Goal: Information Seeking & Learning: Check status

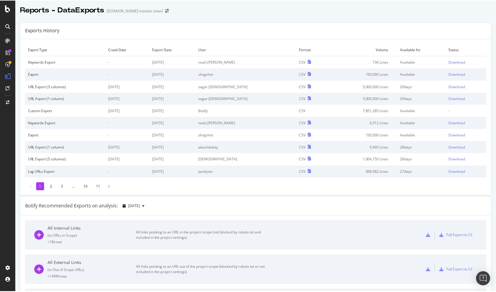
scroll to position [0, 0]
click at [8, 43] on icon at bounding box center [7, 40] width 5 height 5
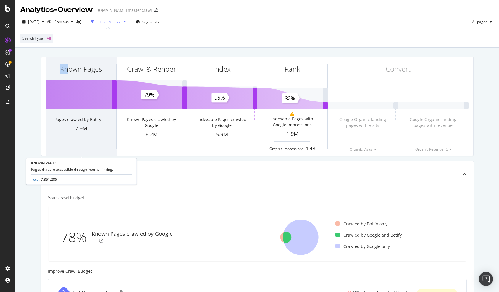
drag, startPoint x: 34, startPoint y: 54, endPoint x: 66, endPoint y: 69, distance: 36.1
click at [67, 70] on div "Known Pages Pages crawled by Botify 7.9M Crawl & Render Known Pages crawled by …" at bounding box center [256, 247] width 483 height 399
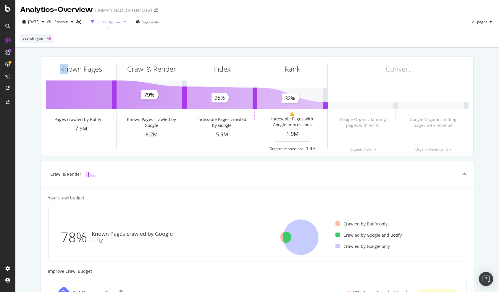
drag, startPoint x: 31, startPoint y: 54, endPoint x: 37, endPoint y: 57, distance: 6.4
click at [32, 55] on div "Known Pages Pages crawled by Botify 7.9M Crawl & Render Known Pages crawled by …" at bounding box center [256, 247] width 483 height 399
